Goal: Information Seeking & Learning: Find specific fact

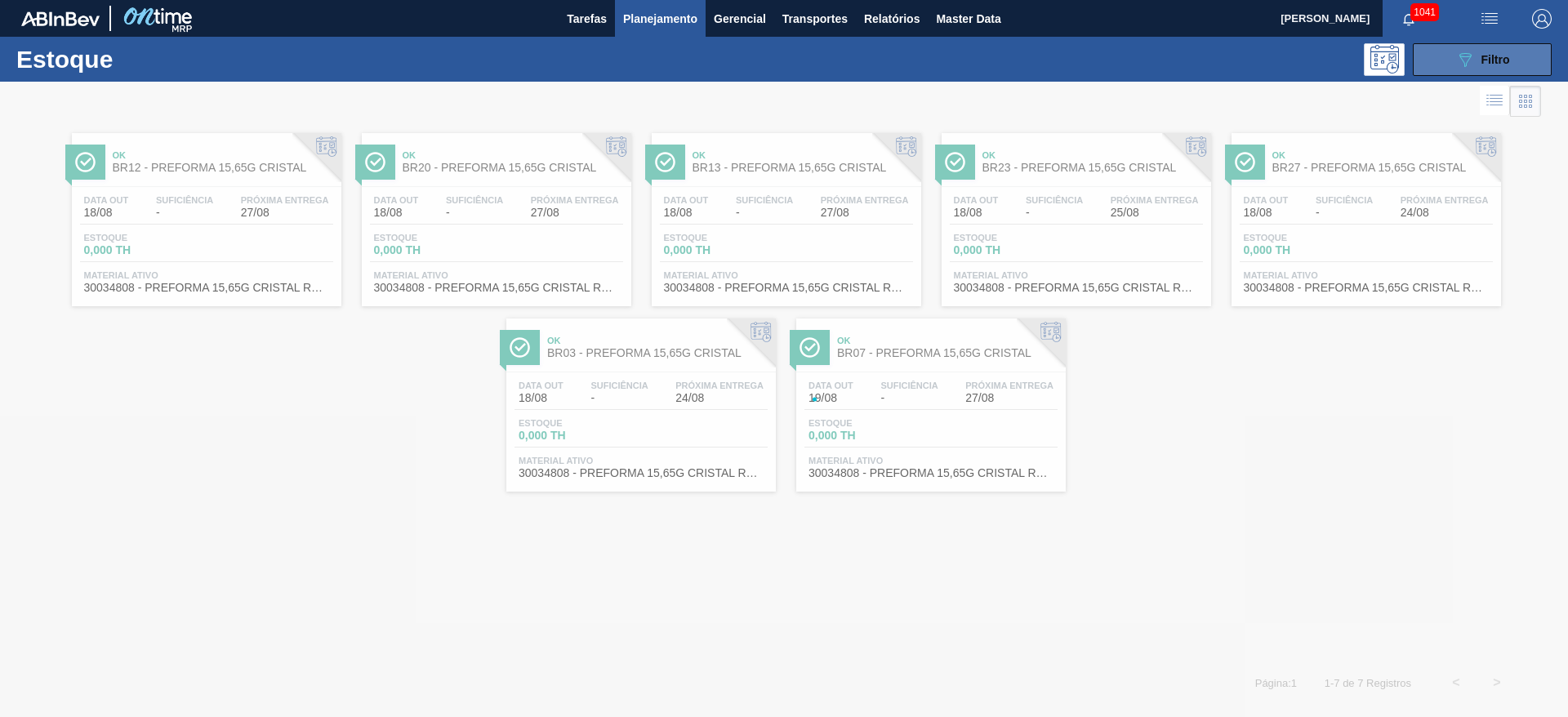
click at [1488, 58] on span "Filtro" at bounding box center [1495, 59] width 29 height 13
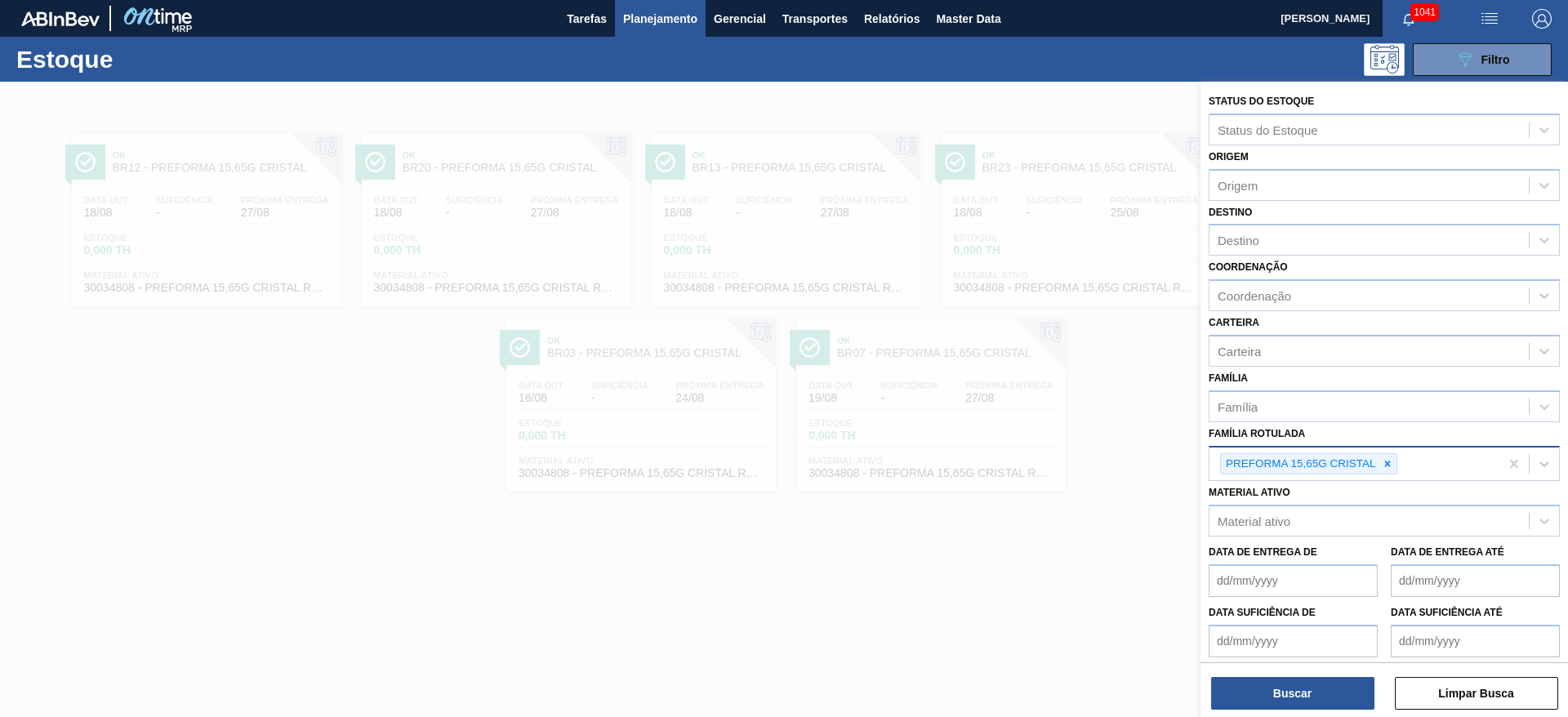
click at [1393, 460] on div at bounding box center [1387, 464] width 18 height 20
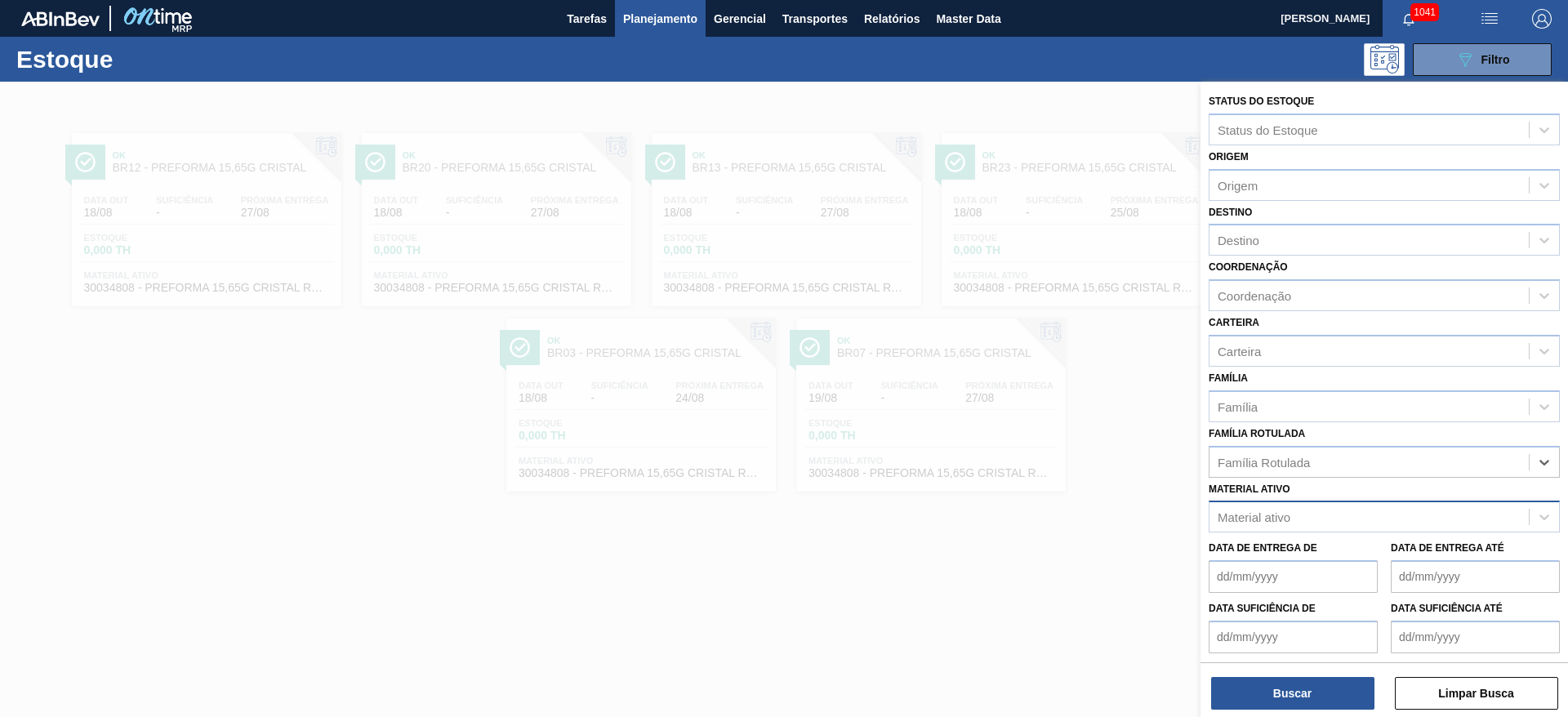
click at [1283, 520] on div "Material ativo" at bounding box center [1254, 518] width 73 height 14
type ativo "a"
type ativo "p"
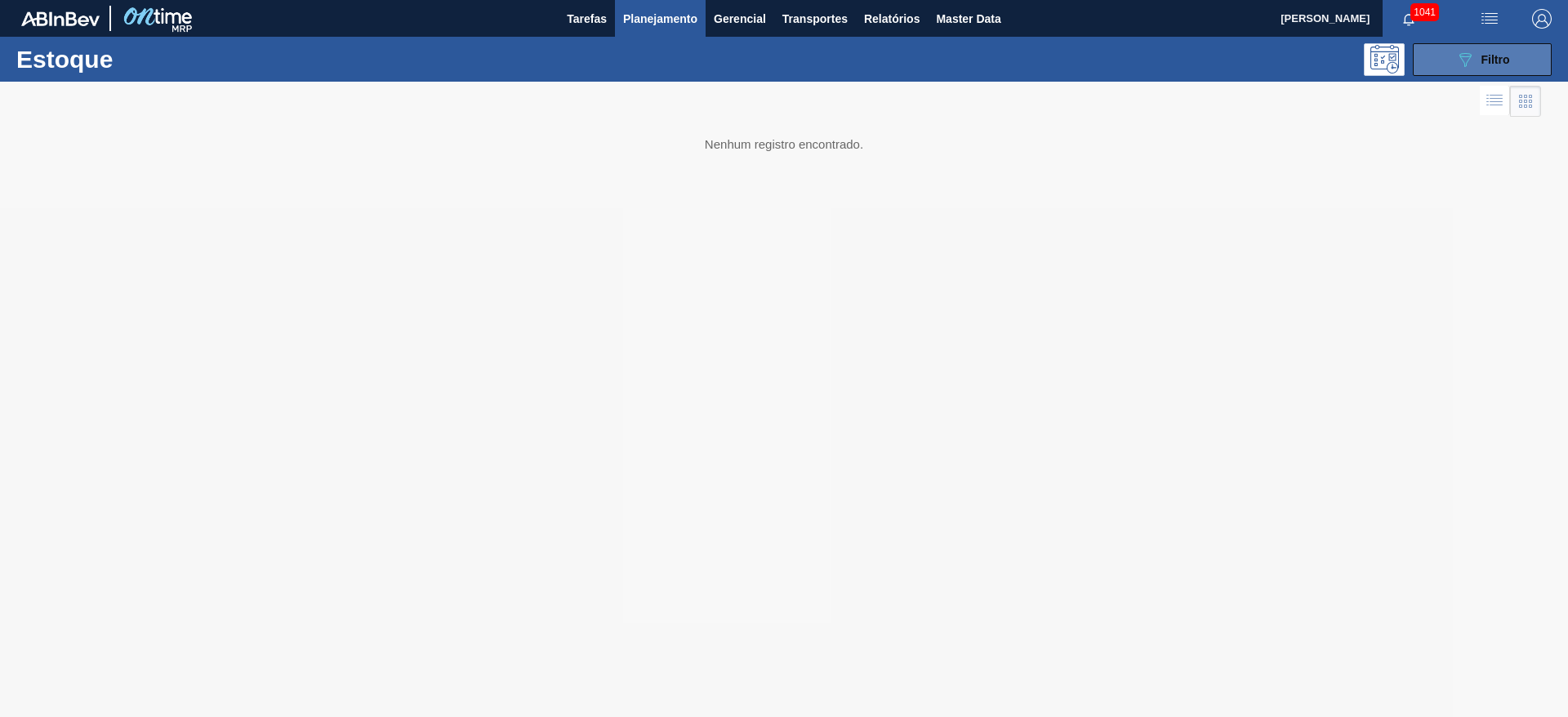
click at [1484, 56] on span "Filtro" at bounding box center [1495, 59] width 29 height 13
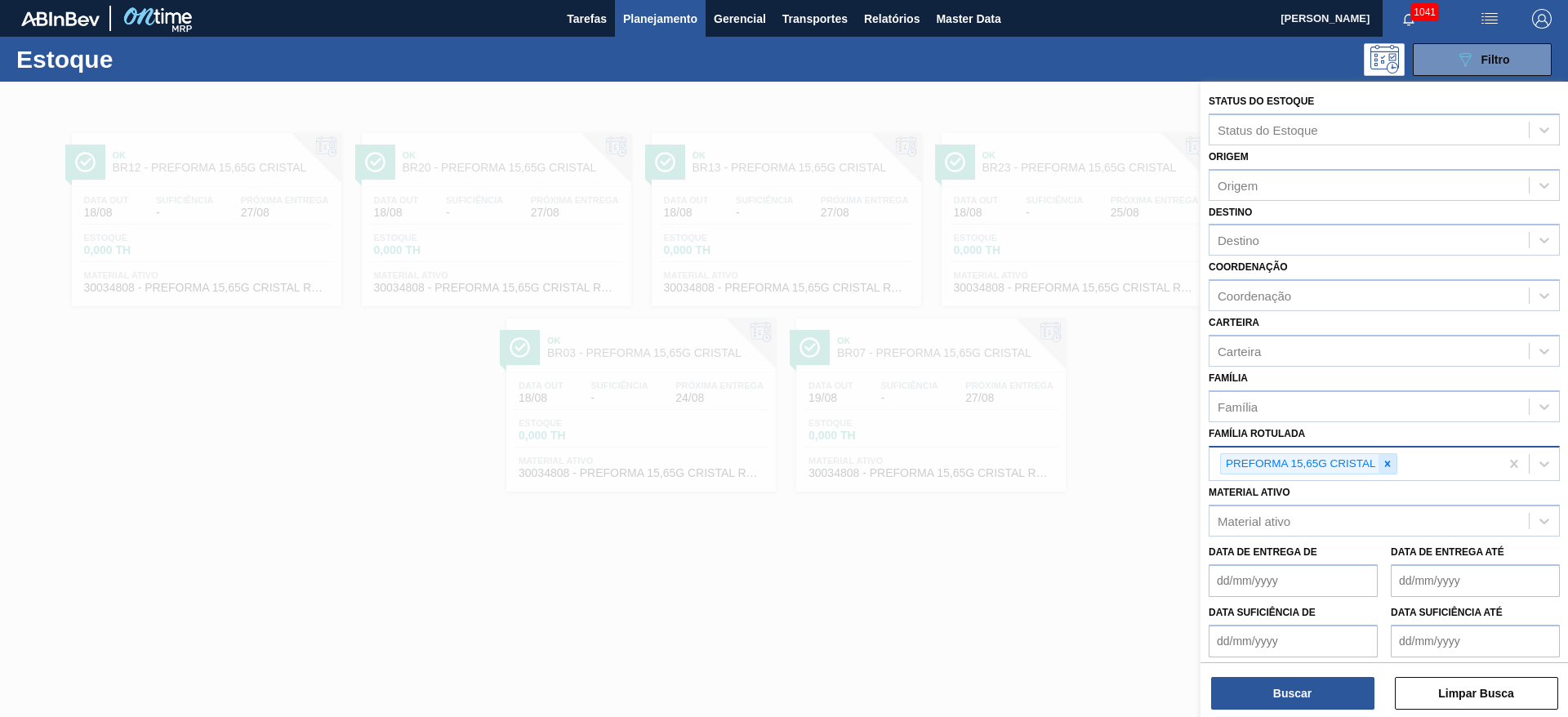
click at [1391, 461] on icon at bounding box center [1386, 463] width 11 height 11
click at [1295, 511] on div "Material ativo" at bounding box center [1369, 518] width 319 height 24
type ativo "p"
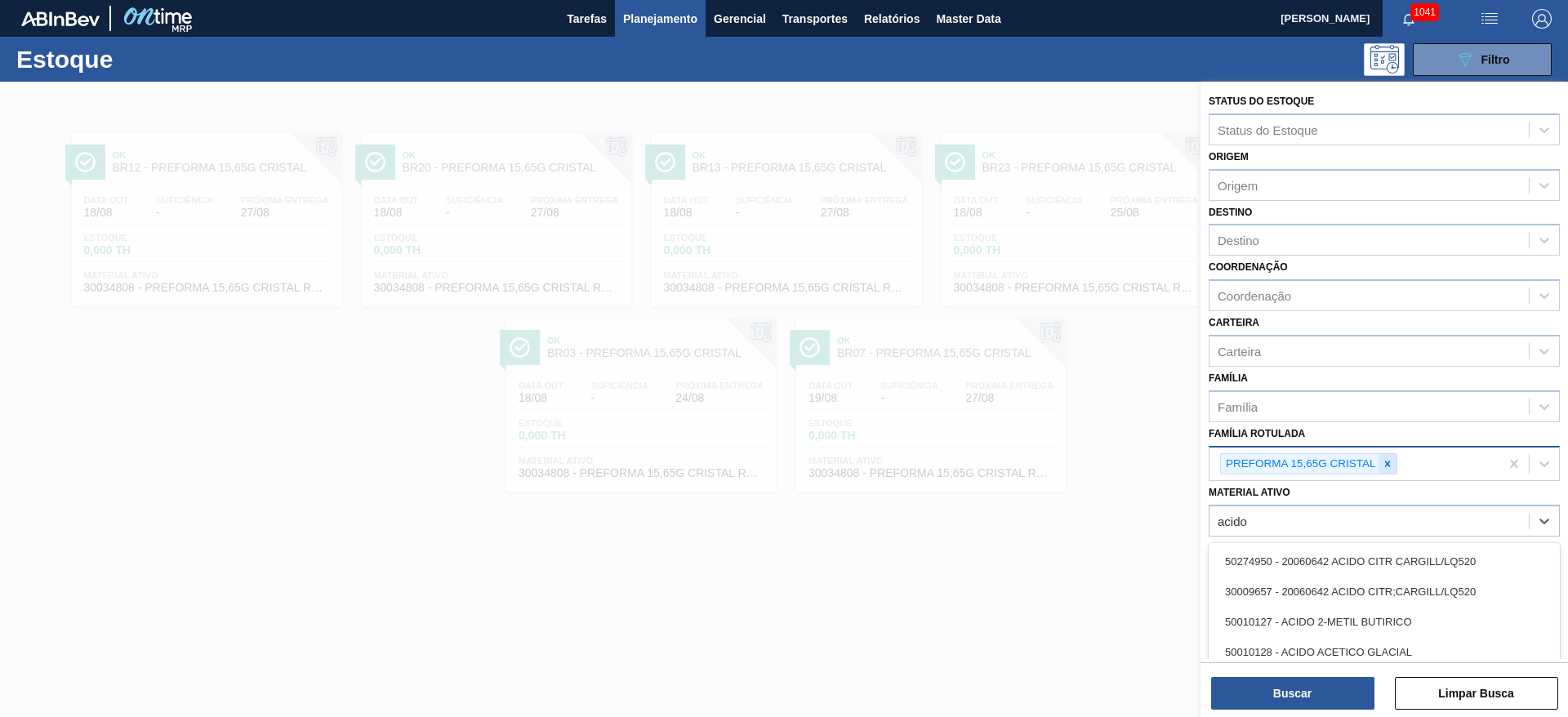
click at [1382, 461] on icon at bounding box center [1386, 463] width 11 height 11
type ativo "acido"
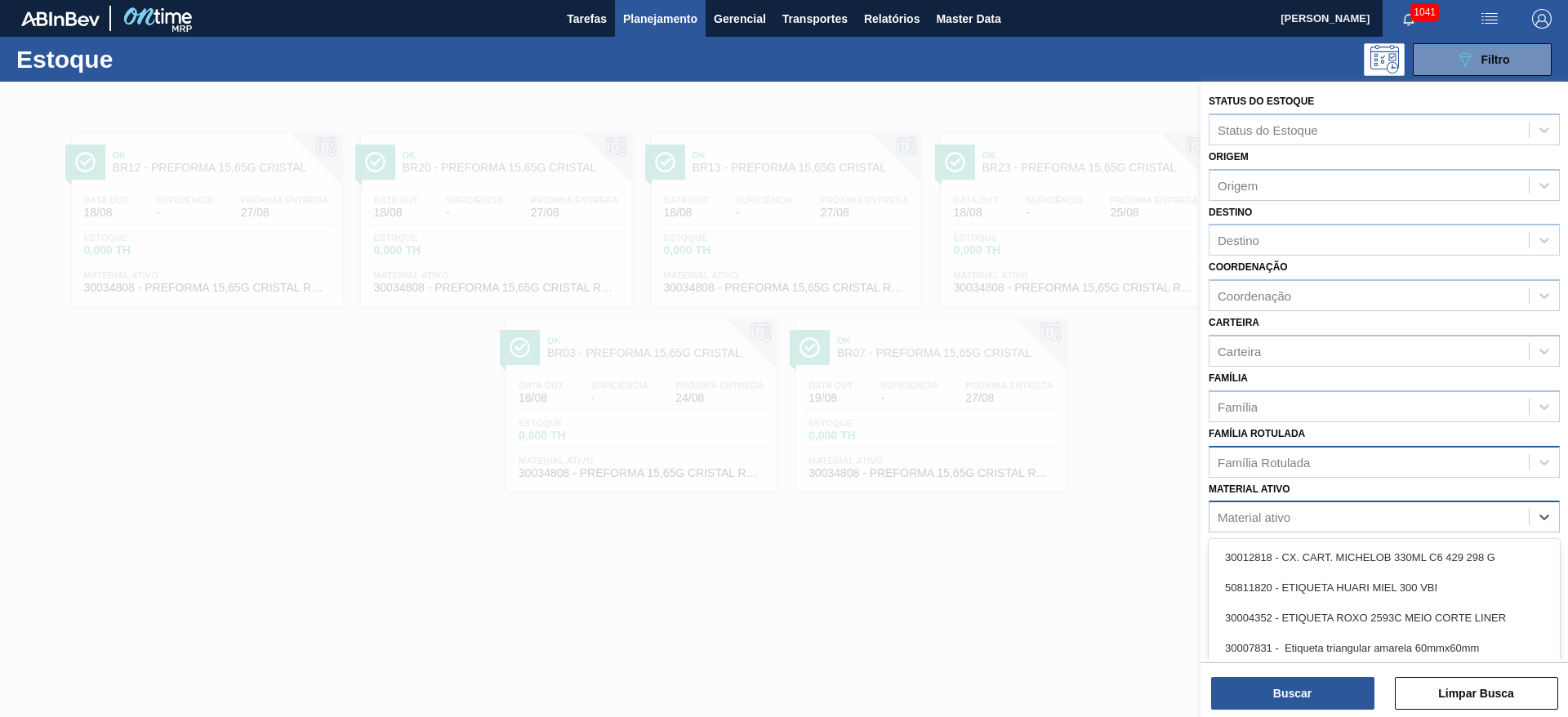
click at [1277, 511] on div "Material ativo" at bounding box center [1254, 518] width 73 height 14
type ativo "acido ta"
click at [1309, 560] on div "50009920 - ACIDO TANICO" at bounding box center [1384, 557] width 351 height 30
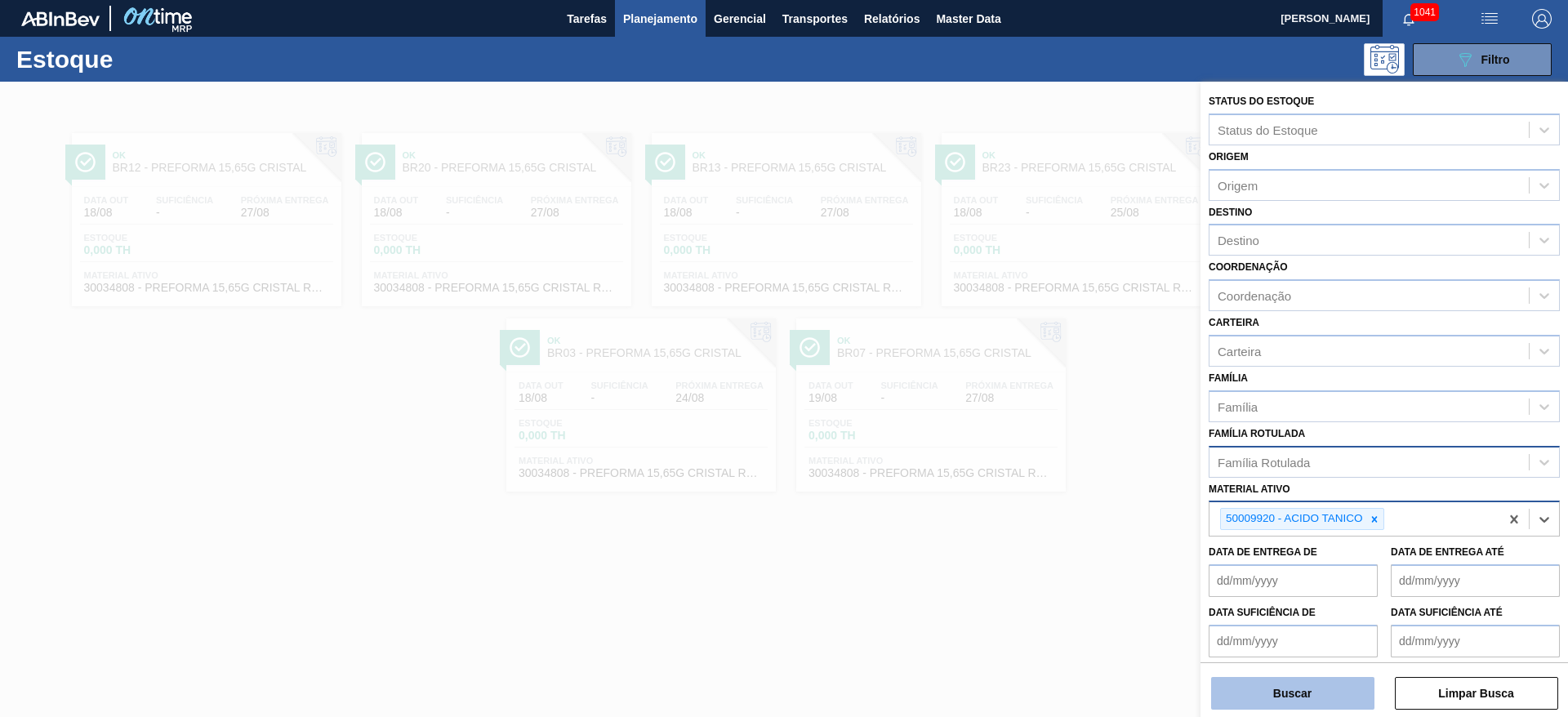
click at [1291, 688] on button "Buscar" at bounding box center [1293, 693] width 164 height 33
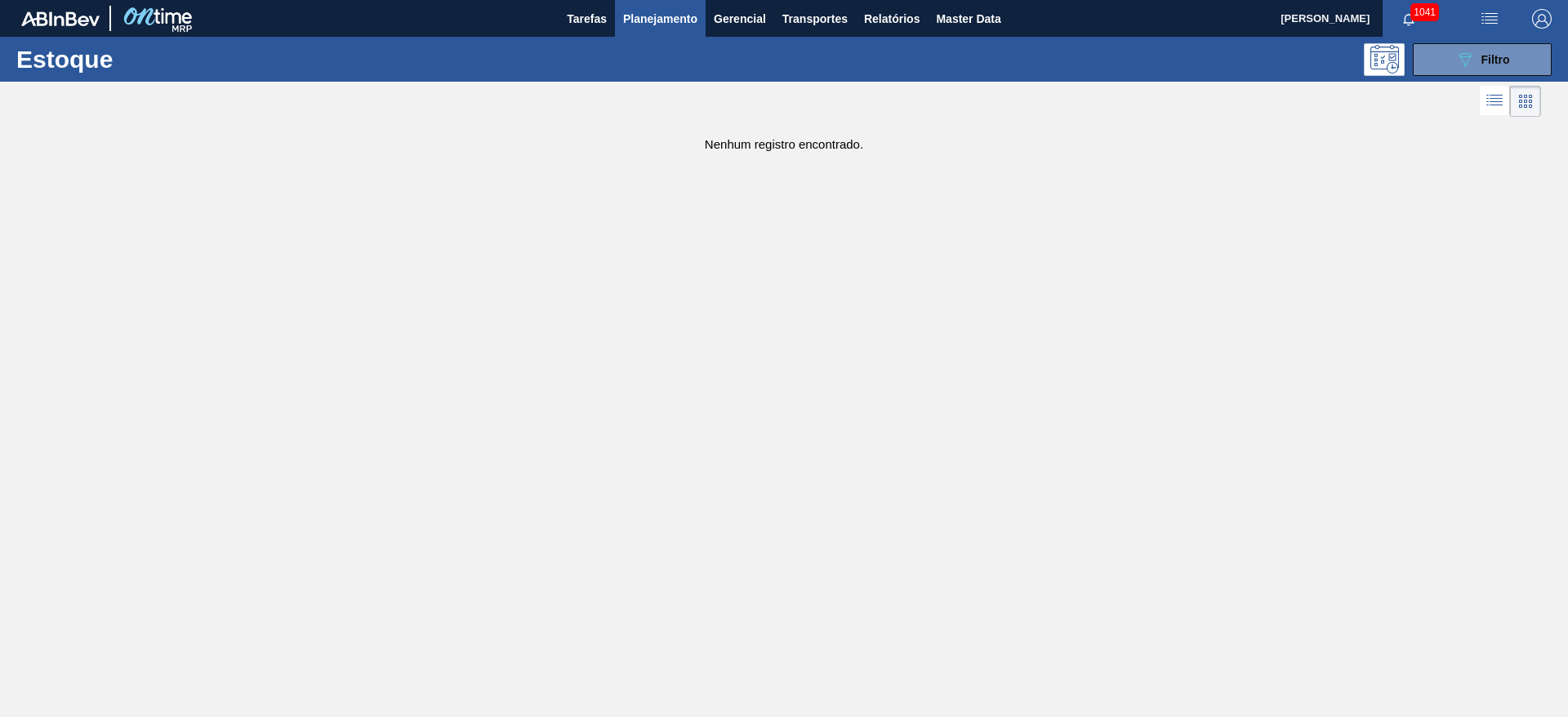
click at [1456, 68] on icon "089F7B8B-B2A5-4AFE-B5C0-19BA573D28AC" at bounding box center [1465, 60] width 20 height 20
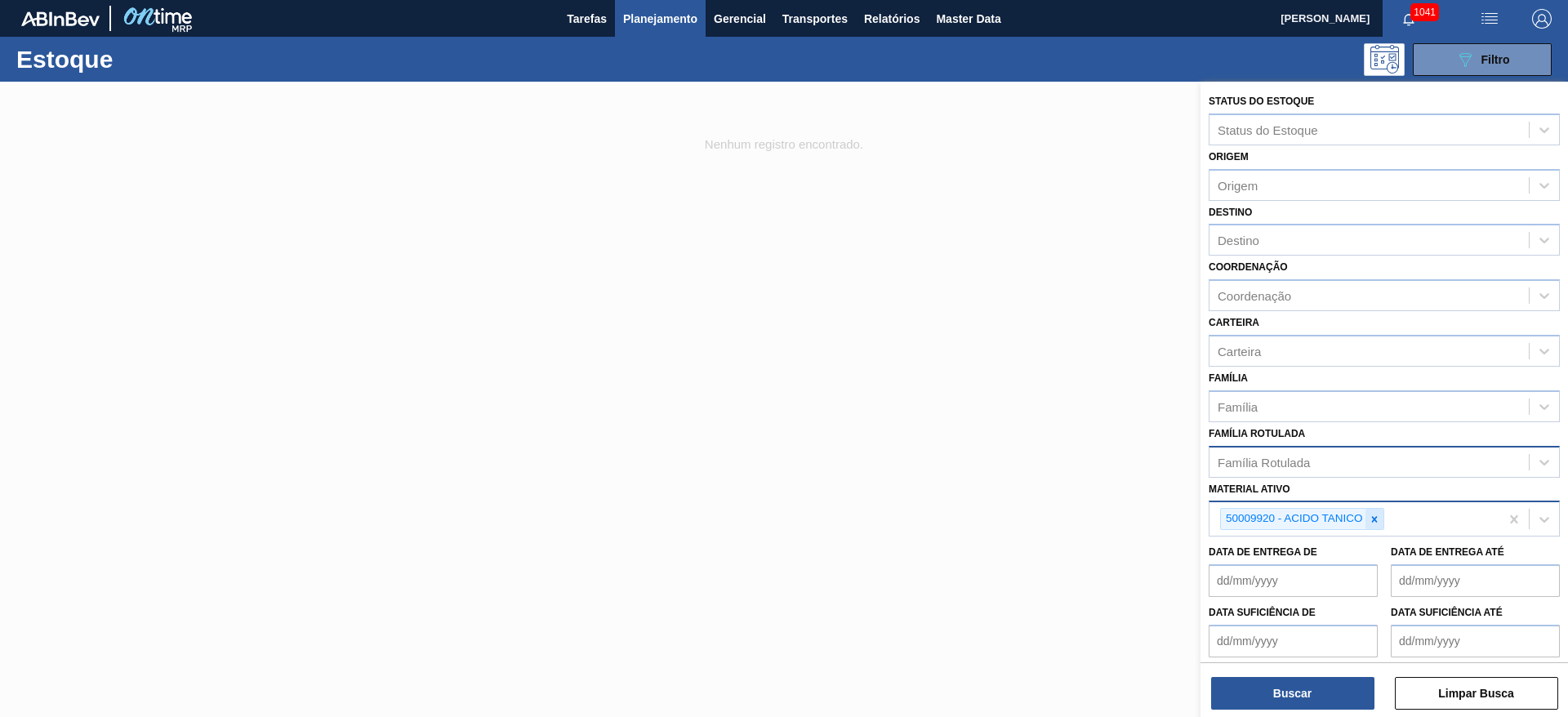
click at [1375, 516] on icon at bounding box center [1373, 519] width 6 height 6
type ativo "á"
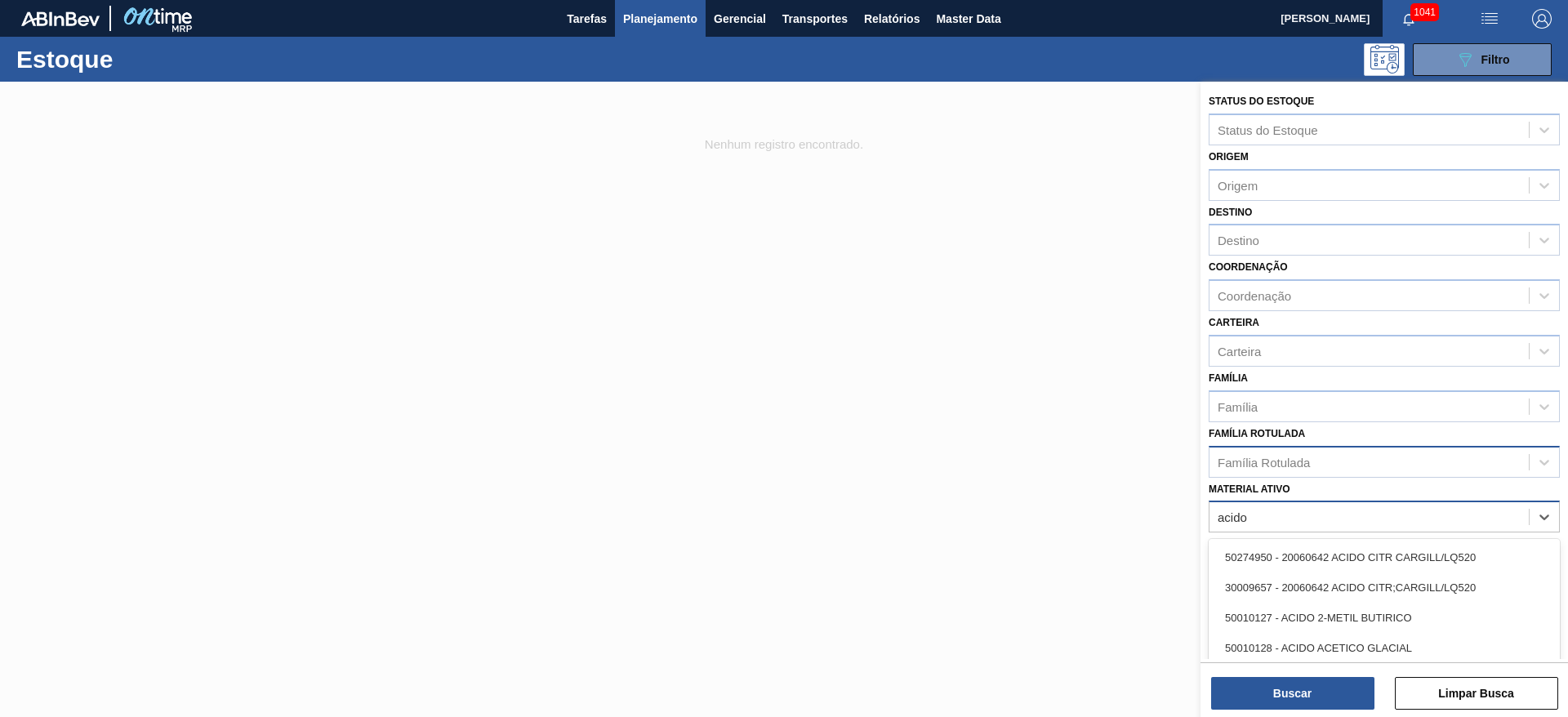
type ativo "acido"
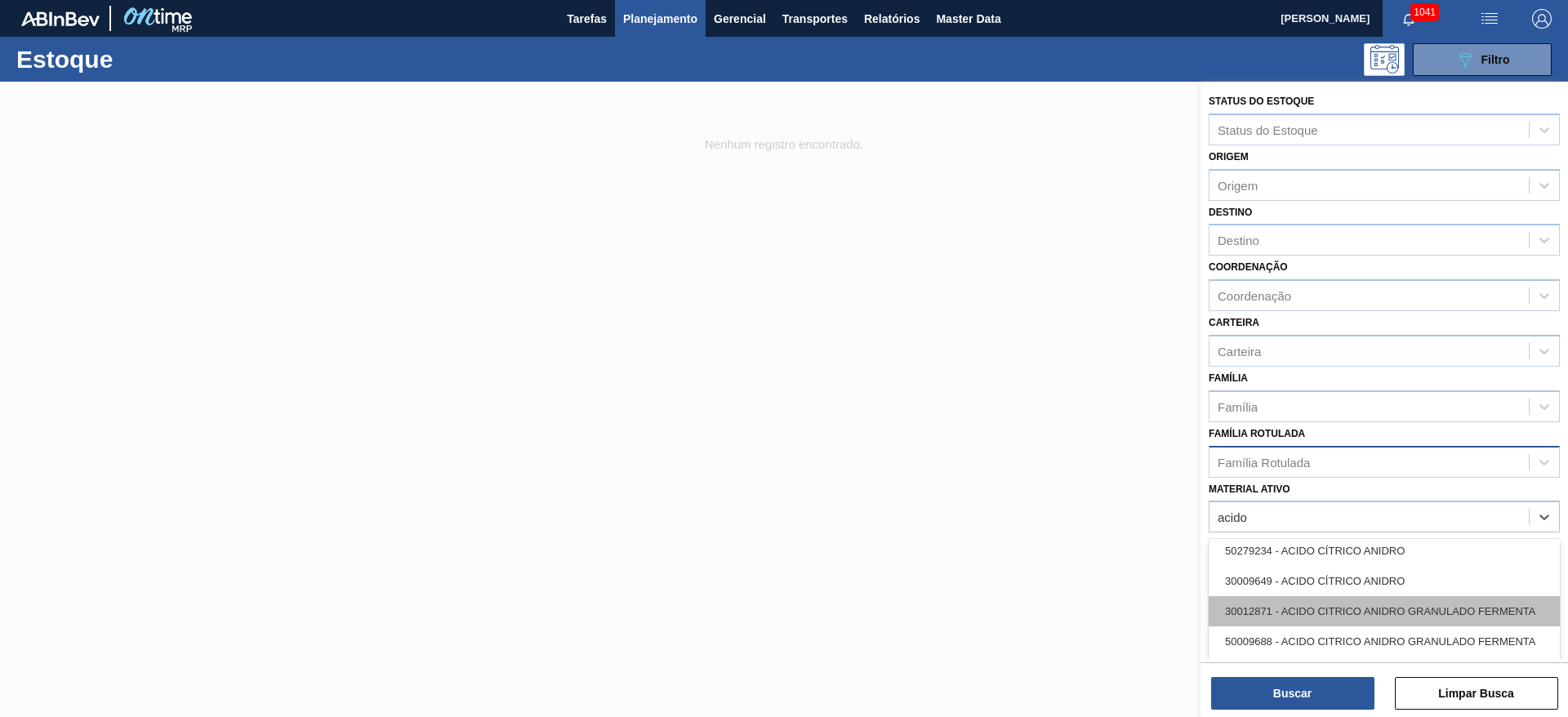
click at [1331, 607] on div "30012871 - ACIDO CITRICO ANIDRO GRANULADO FERMENTA" at bounding box center [1384, 611] width 351 height 30
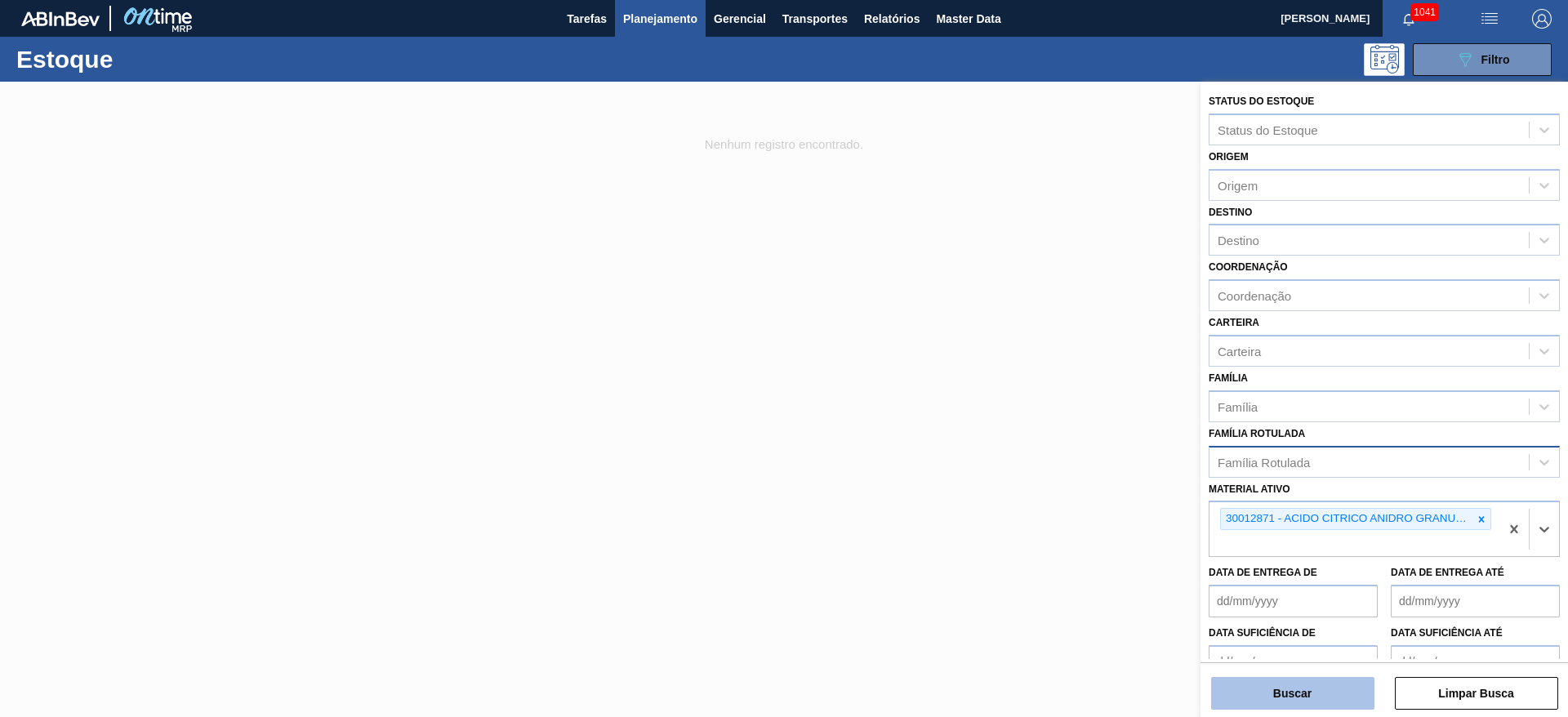
click at [1308, 694] on button "Buscar" at bounding box center [1293, 693] width 164 height 33
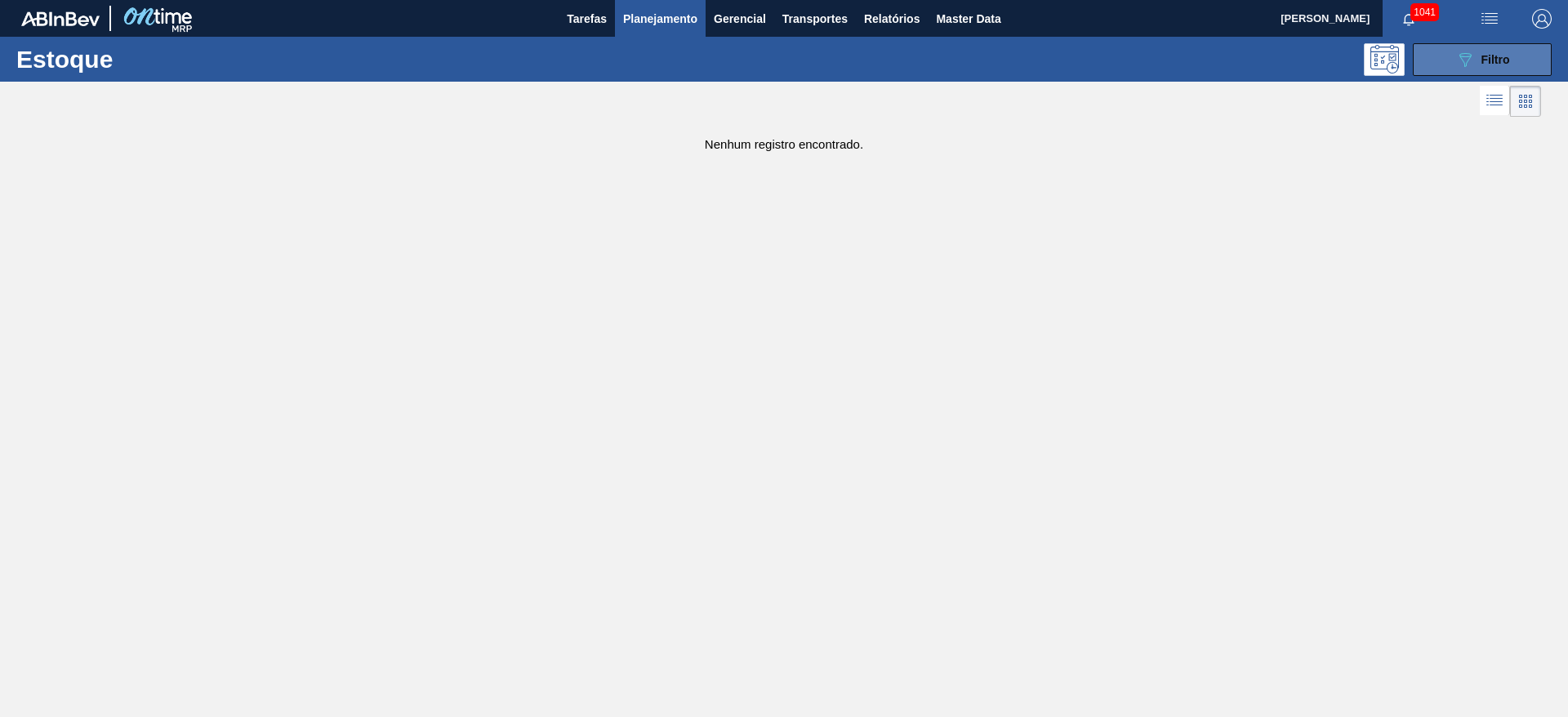
click at [1469, 60] on icon "089F7B8B-B2A5-4AFE-B5C0-19BA573D28AC" at bounding box center [1465, 60] width 20 height 20
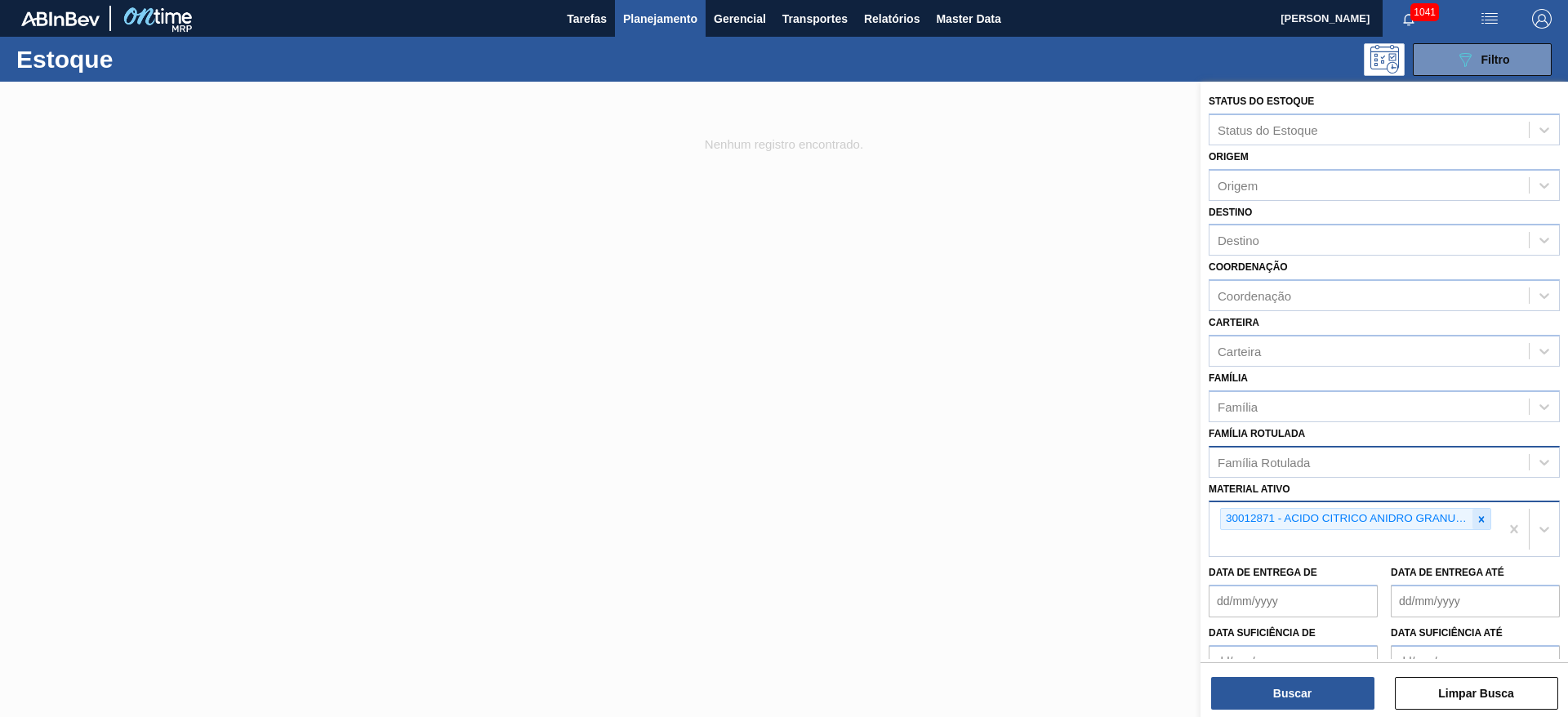
click at [1479, 517] on icon at bounding box center [1482, 519] width 6 height 6
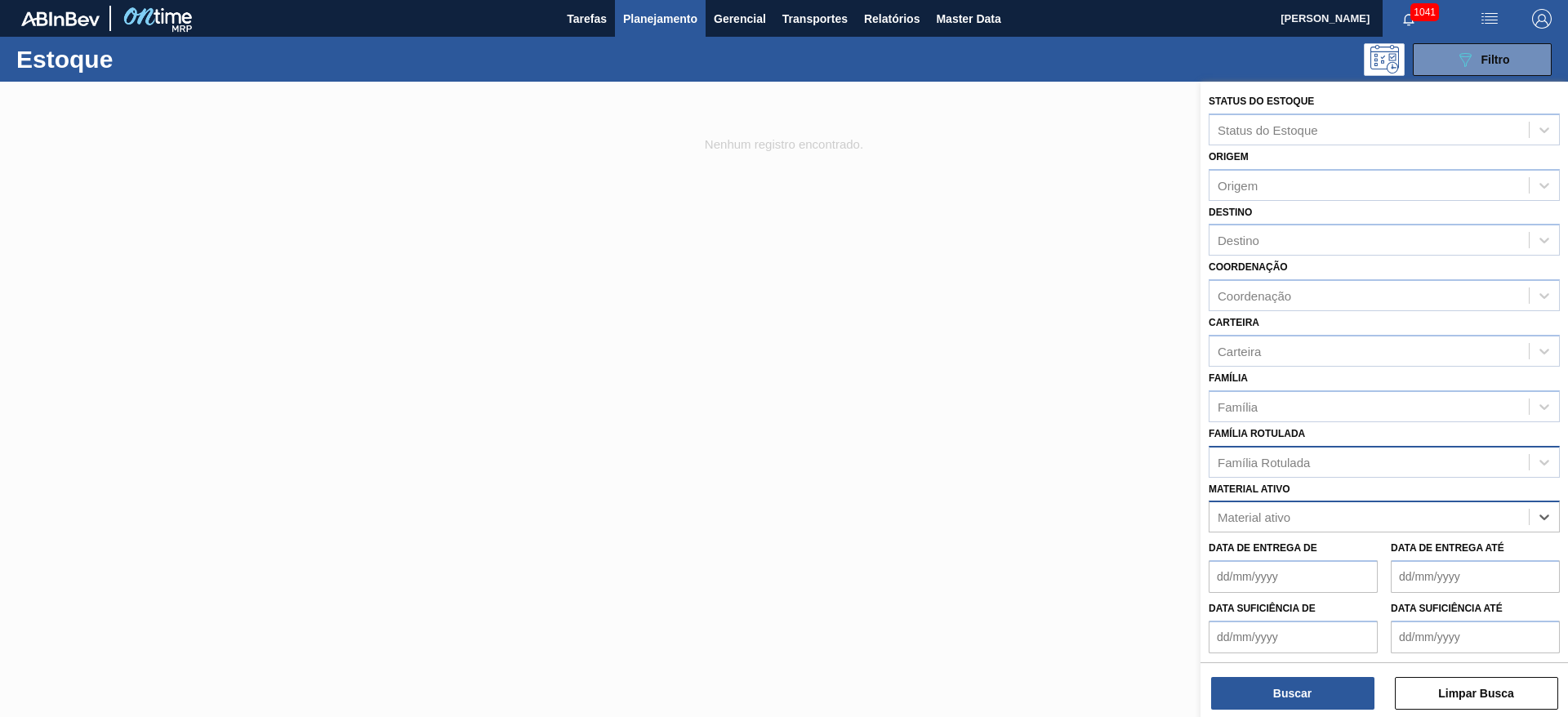
click at [1250, 457] on div "Família Rotulada" at bounding box center [1264, 462] width 93 height 14
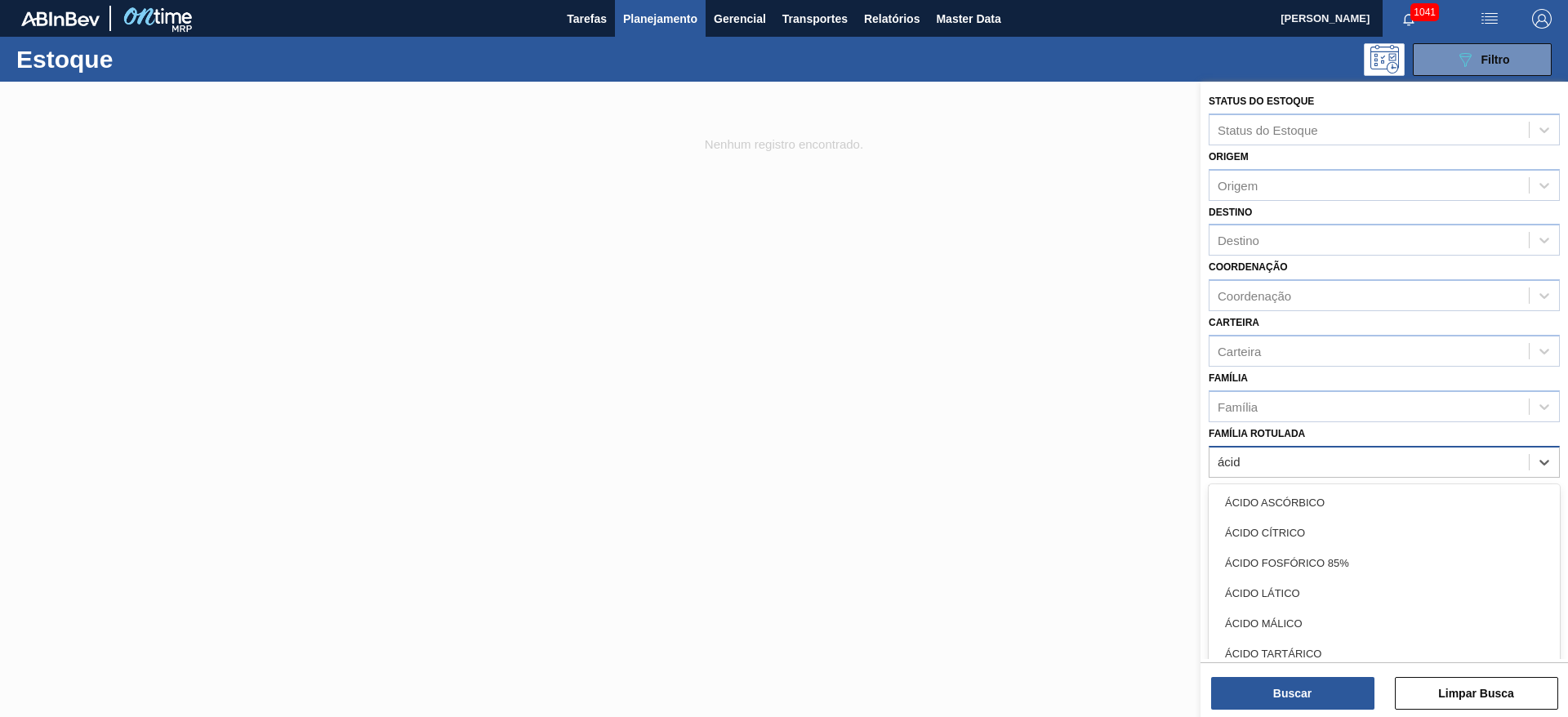
type Rotulada "ácido"
click at [1270, 640] on div "ÁCIDO TARTÁRICO" at bounding box center [1384, 653] width 351 height 30
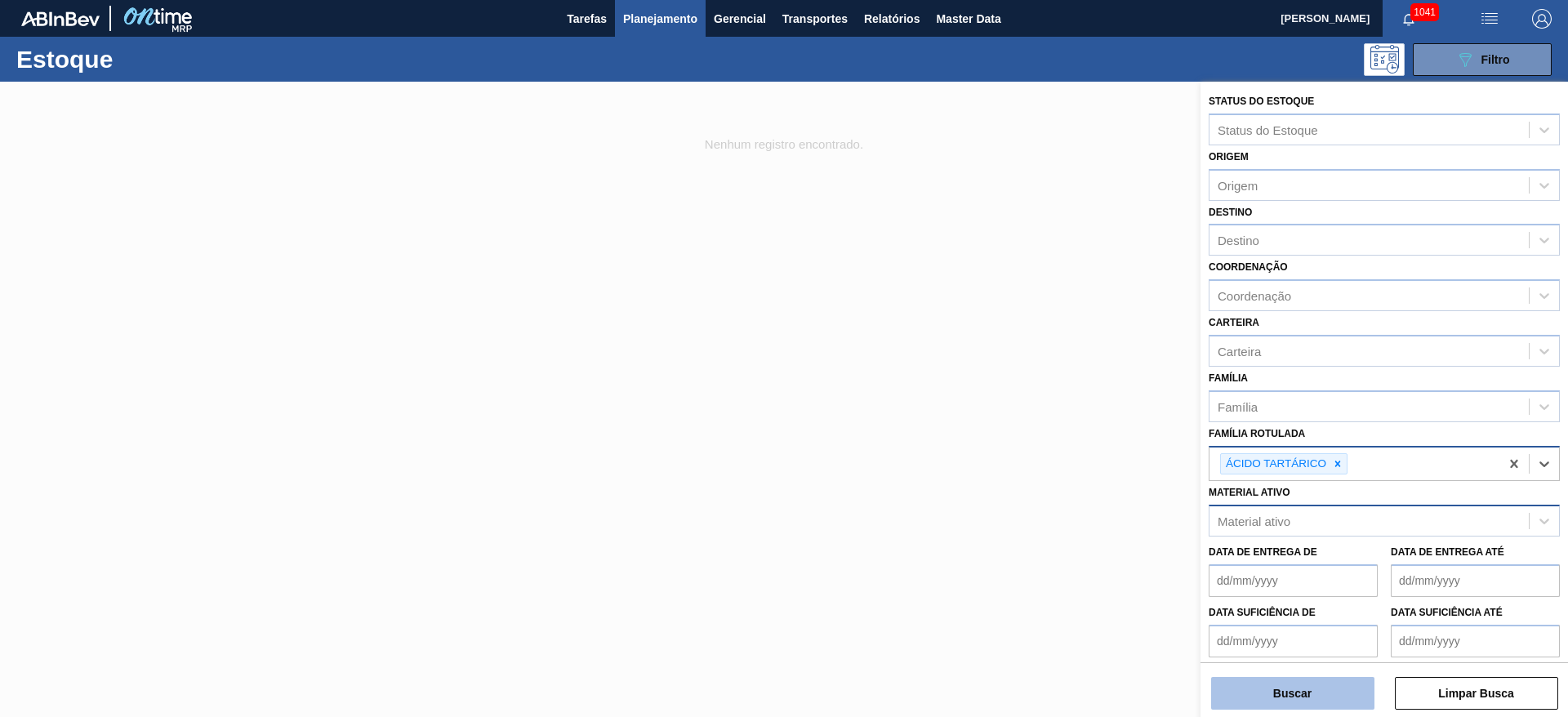
click at [1290, 700] on button "Buscar" at bounding box center [1293, 693] width 164 height 33
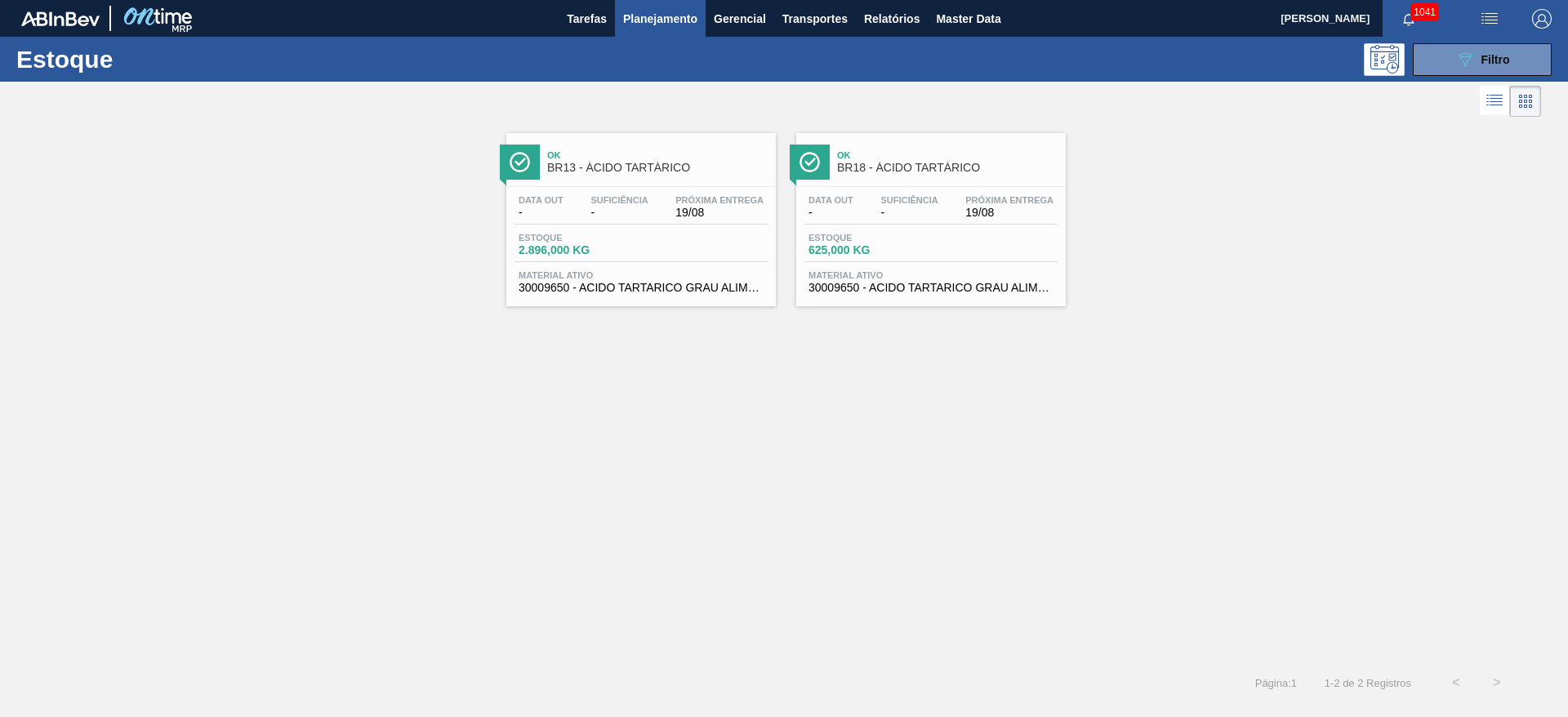
click at [930, 207] on span "-" at bounding box center [908, 212] width 57 height 12
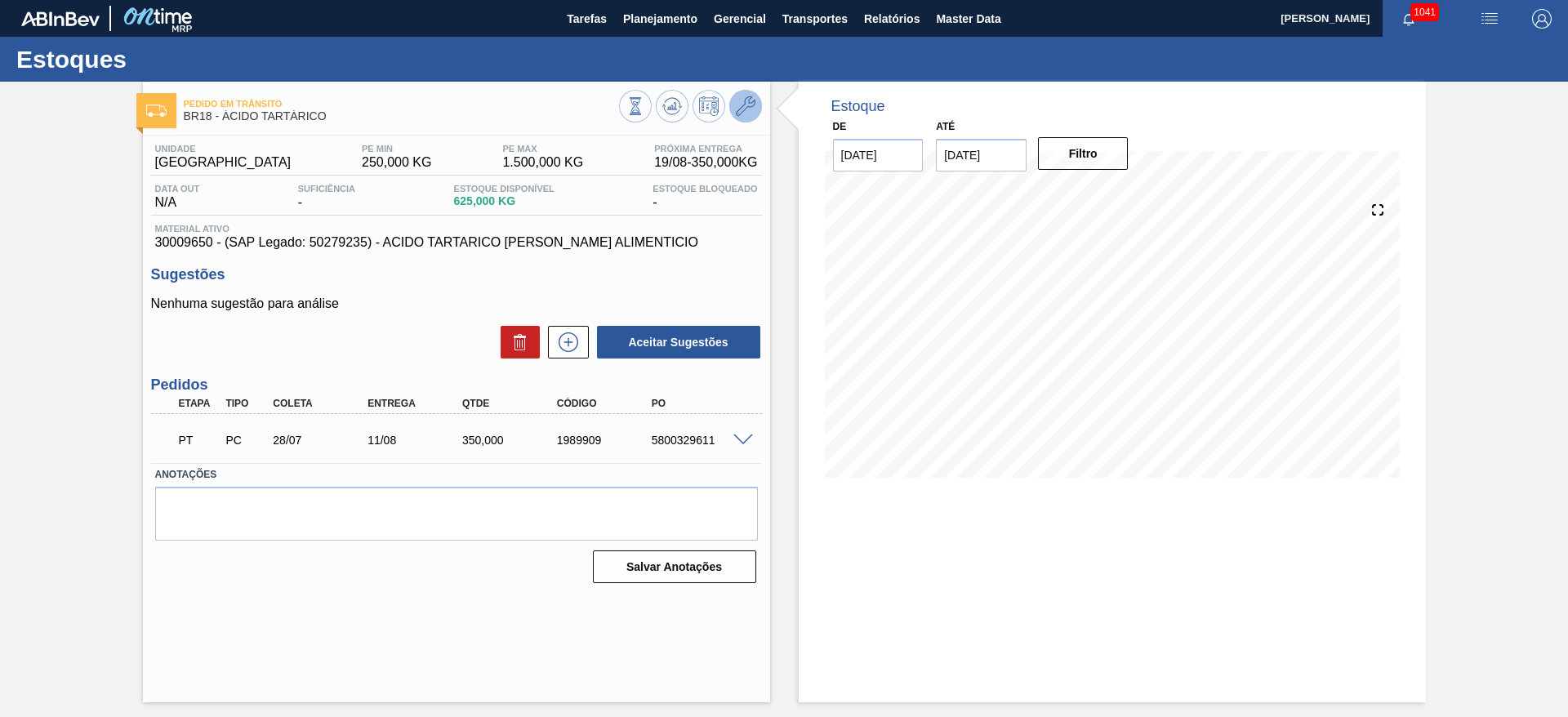
click at [748, 106] on icon at bounding box center [746, 107] width 20 height 20
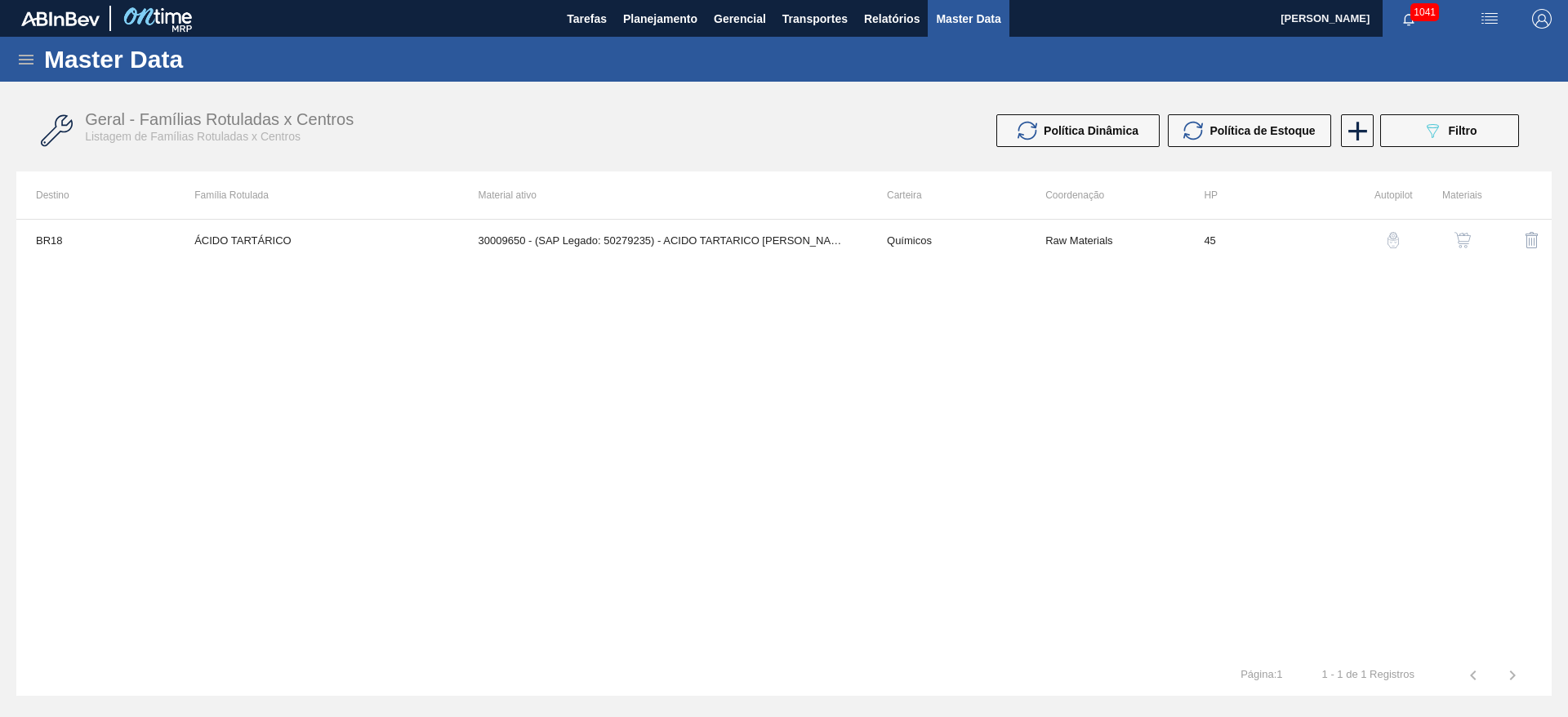
click at [1459, 236] on img "button" at bounding box center [1462, 239] width 16 height 16
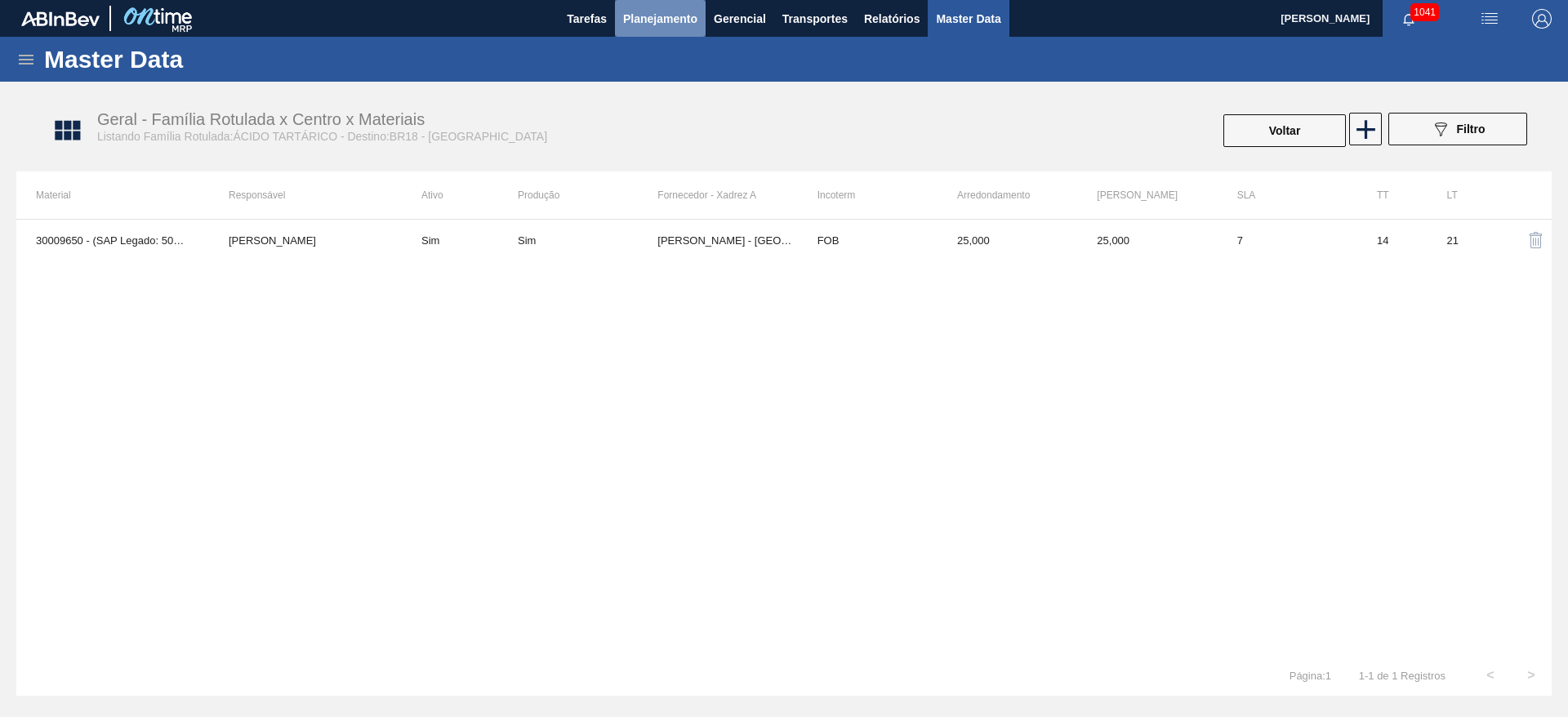
click at [658, 21] on span "Planejamento" at bounding box center [660, 19] width 74 height 20
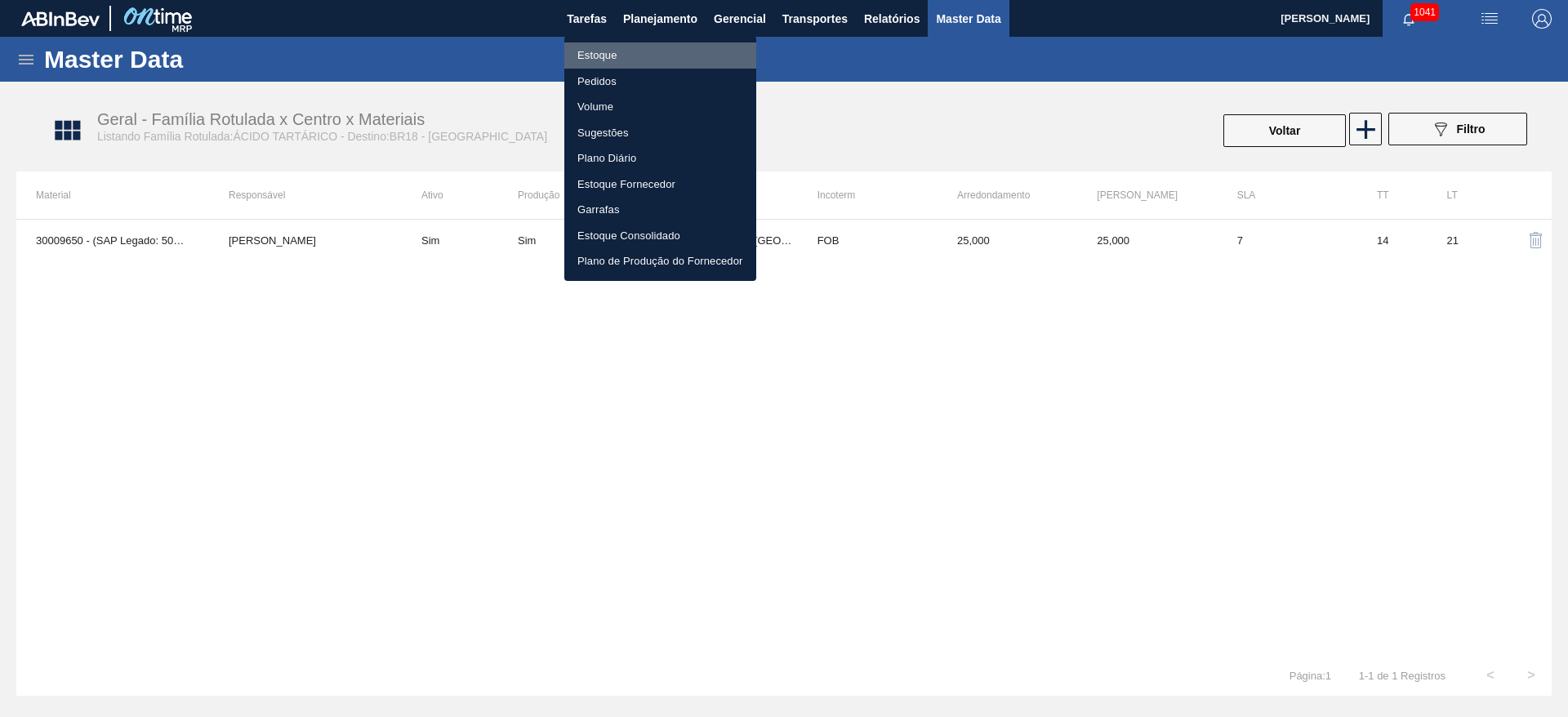
click at [598, 55] on li "Estoque" at bounding box center [660, 56] width 192 height 26
